Goal: Complete application form

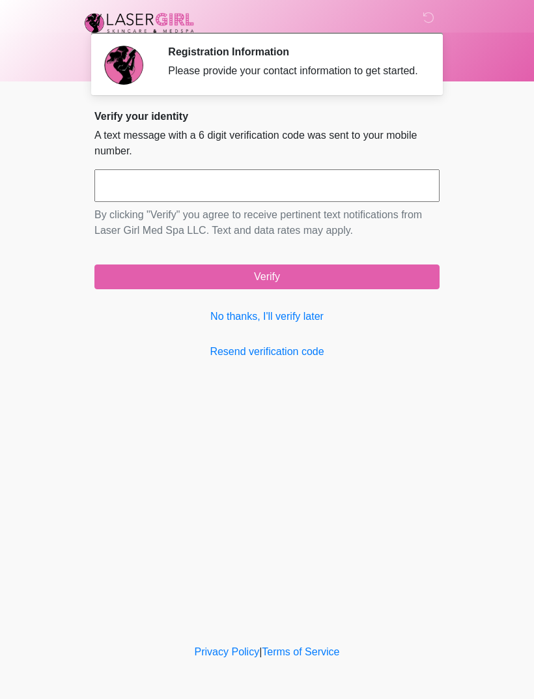
click at [285, 324] on link "No thanks, I'll verify later" at bounding box center [266, 317] width 345 height 16
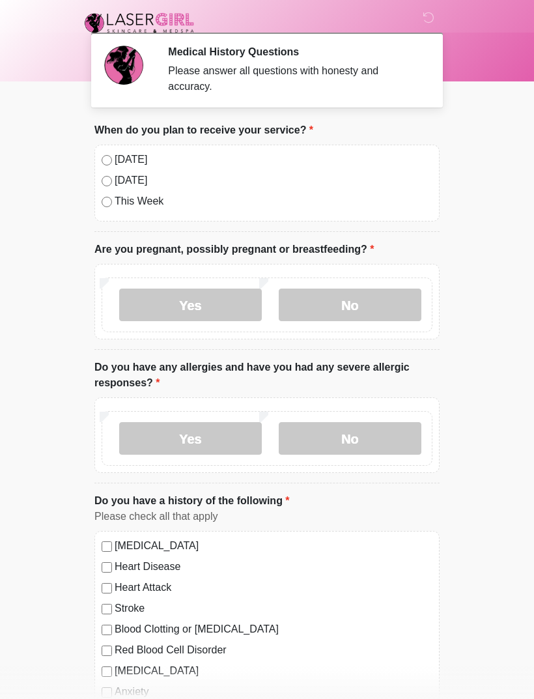
click at [382, 305] on label "No" at bounding box center [350, 305] width 143 height 33
click at [387, 438] on label "No" at bounding box center [350, 438] width 143 height 33
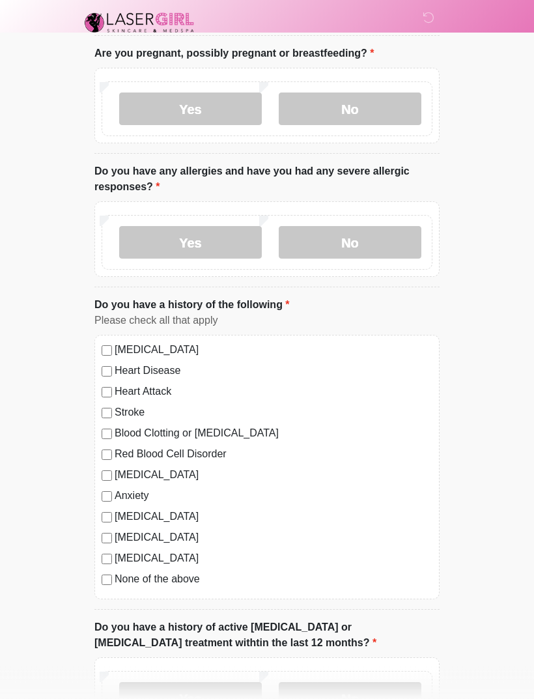
scroll to position [200, 0]
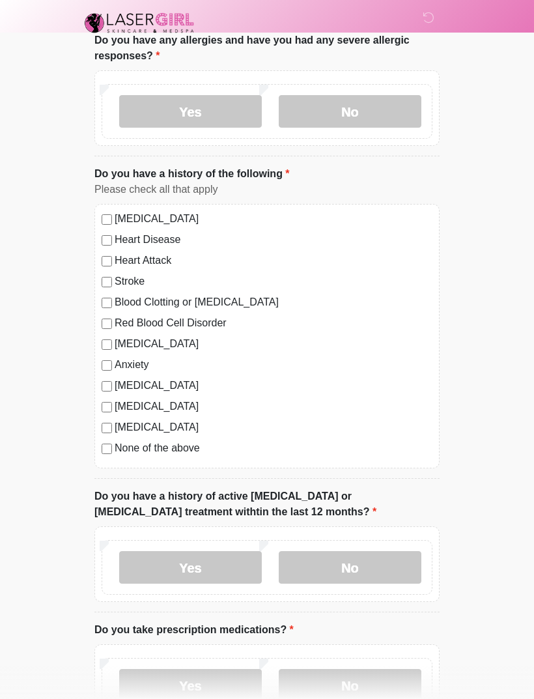
click at [371, 561] on label "No" at bounding box center [350, 567] width 143 height 33
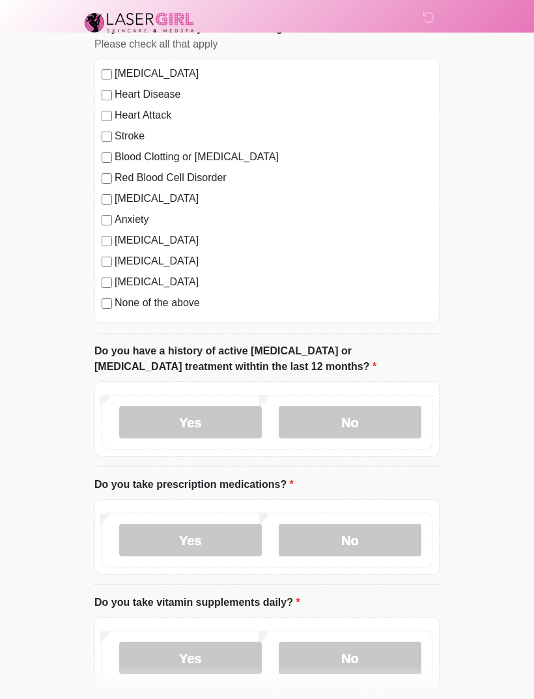
scroll to position [473, 0]
click at [387, 528] on label "No" at bounding box center [350, 539] width 143 height 33
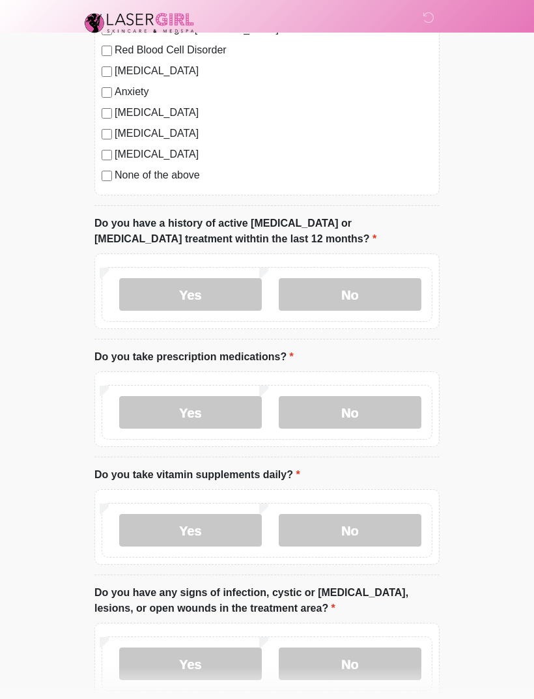
scroll to position [604, 0]
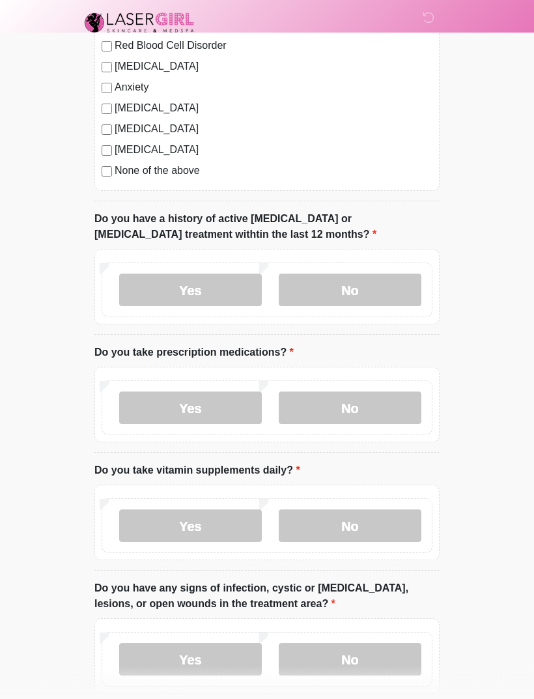
click at [220, 525] on label "Yes" at bounding box center [190, 526] width 143 height 33
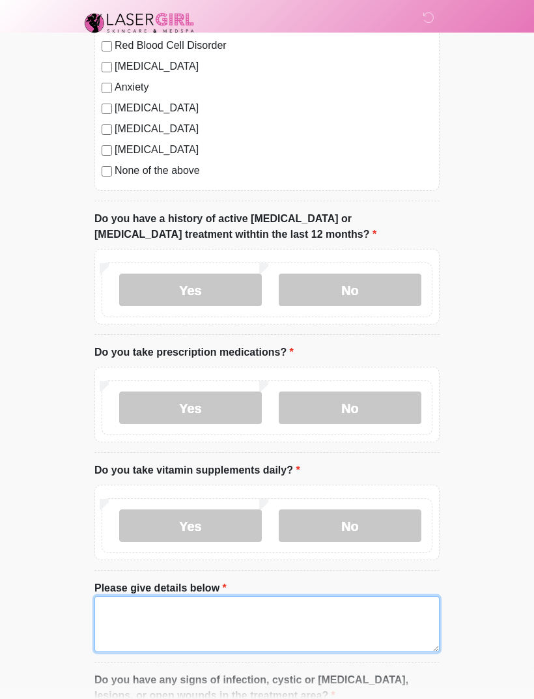
click at [300, 625] on textarea "Please give details below" at bounding box center [266, 624] width 345 height 56
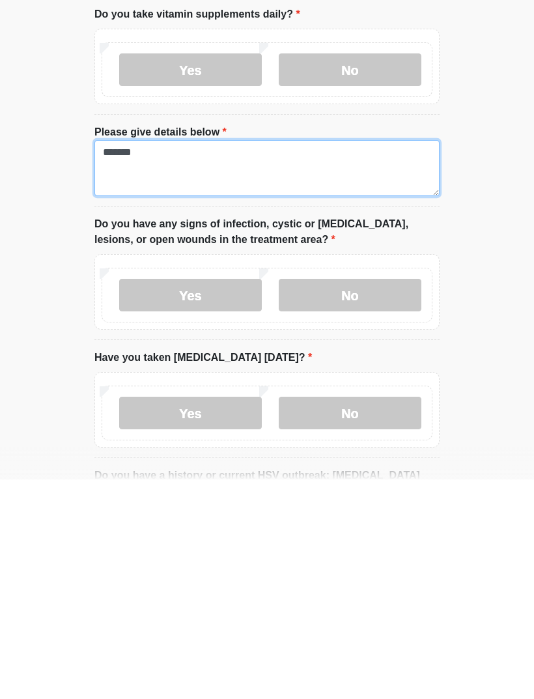
scroll to position [842, 0]
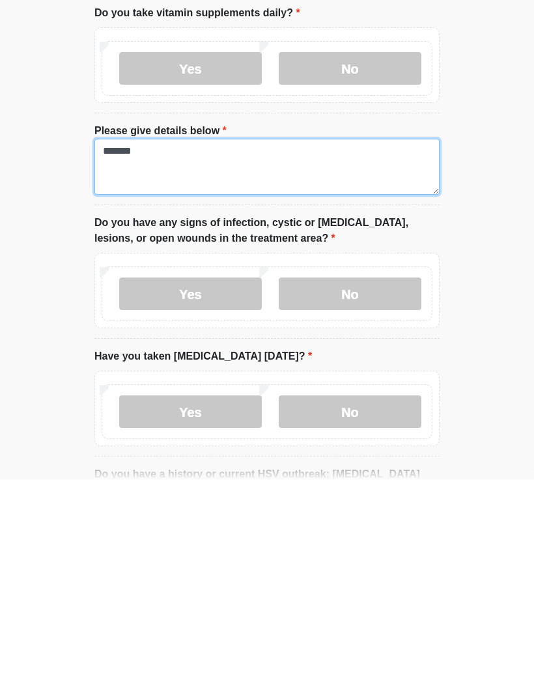
type textarea "*******"
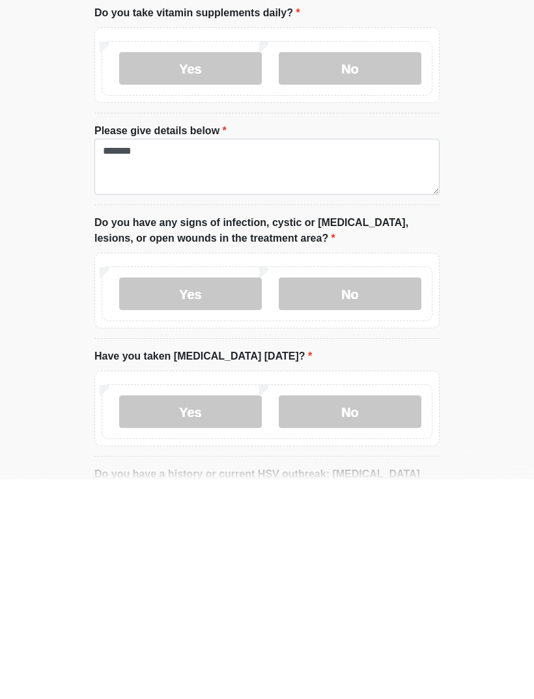
click at [373, 497] on label "No" at bounding box center [350, 513] width 143 height 33
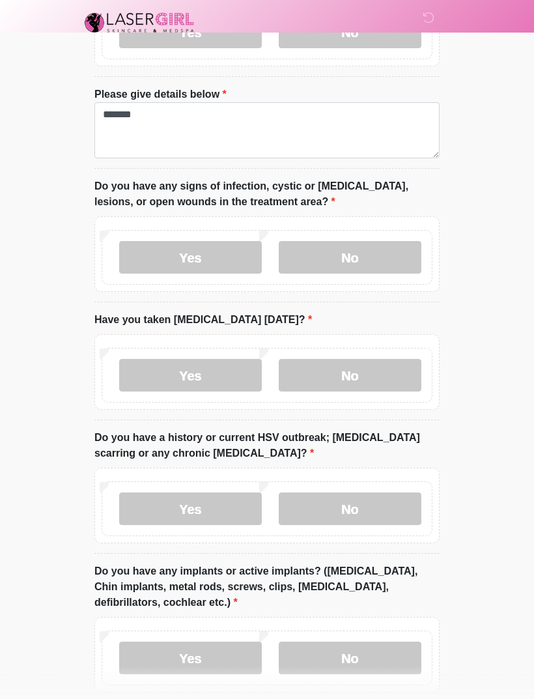
click at [373, 363] on label "No" at bounding box center [350, 376] width 143 height 33
click at [386, 498] on label "No" at bounding box center [350, 508] width 143 height 33
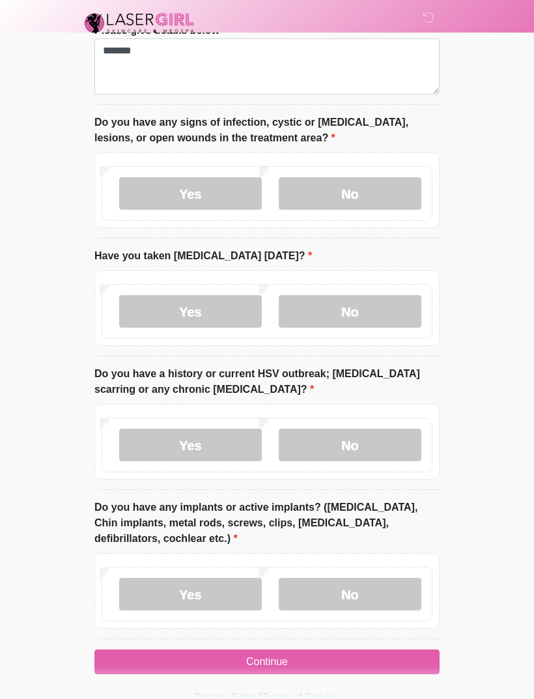
click at [385, 598] on label "No" at bounding box center [350, 594] width 143 height 33
click at [393, 649] on button "Continue" at bounding box center [266, 661] width 345 height 25
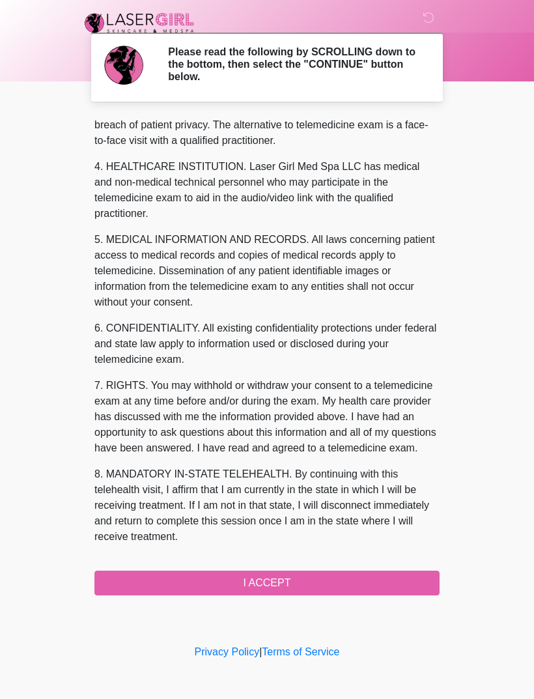
scroll to position [348, 0]
click at [285, 576] on button "I ACCEPT" at bounding box center [266, 583] width 345 height 25
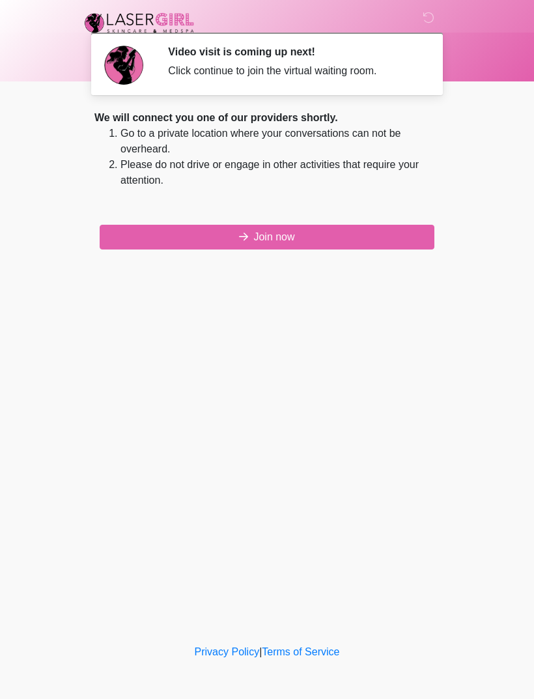
click at [359, 233] on button "Join now" at bounding box center [267, 237] width 335 height 25
